Goal: Find specific page/section: Find specific page/section

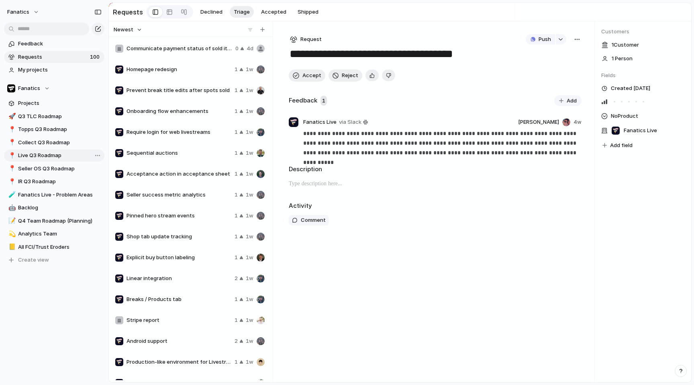
click at [35, 151] on span "Live Q3 Roadmap" at bounding box center [59, 155] width 83 height 8
